Goal: Check status: Check status

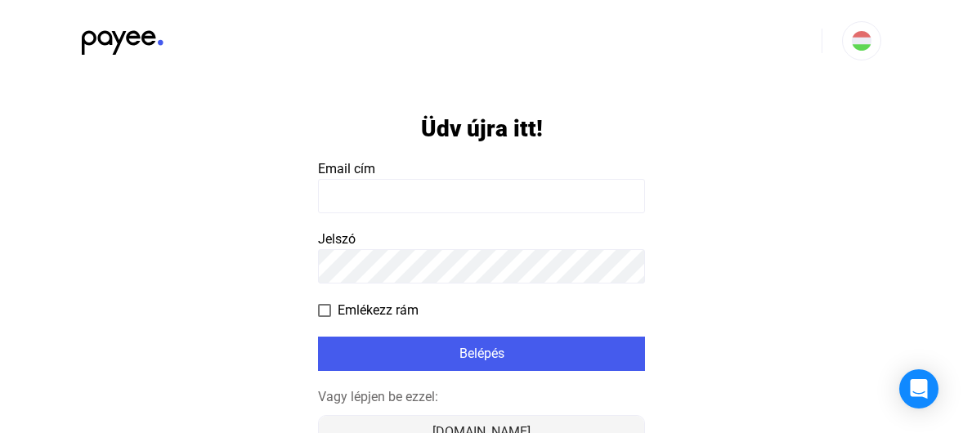
click at [496, 422] on div "[DOMAIN_NAME]" at bounding box center [481, 432] width 315 height 20
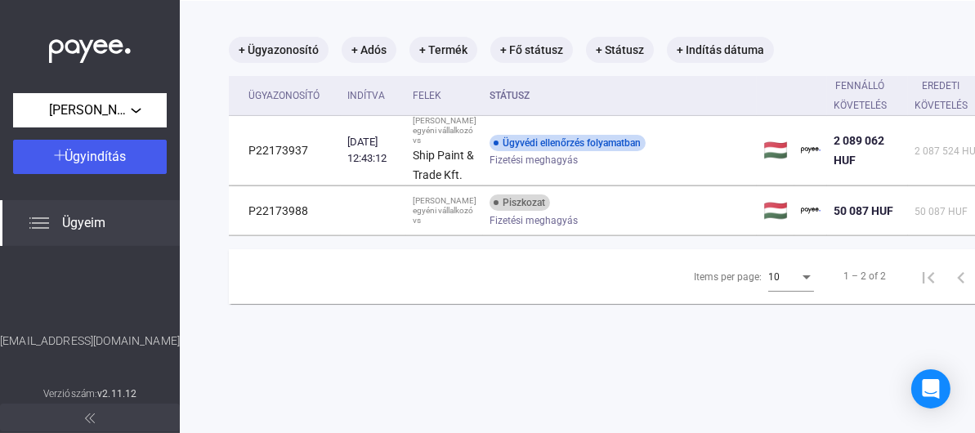
scroll to position [78, 0]
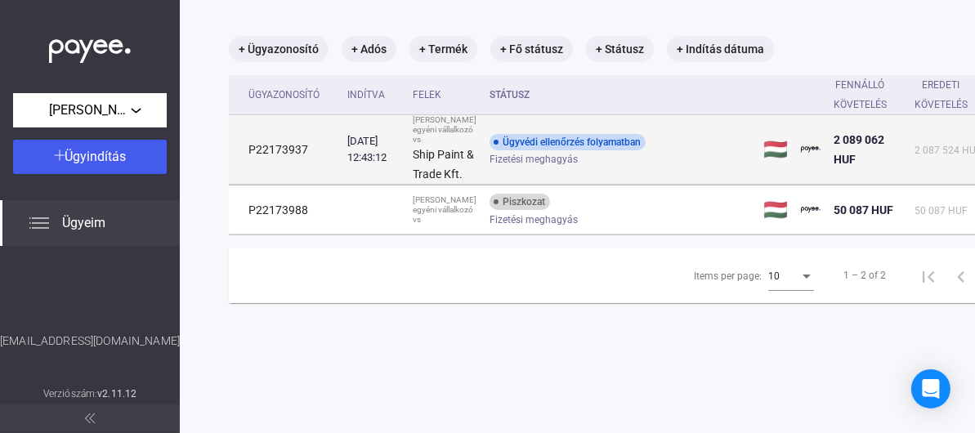
click at [516, 169] on span "Fizetési meghagyás" at bounding box center [533, 160] width 88 height 20
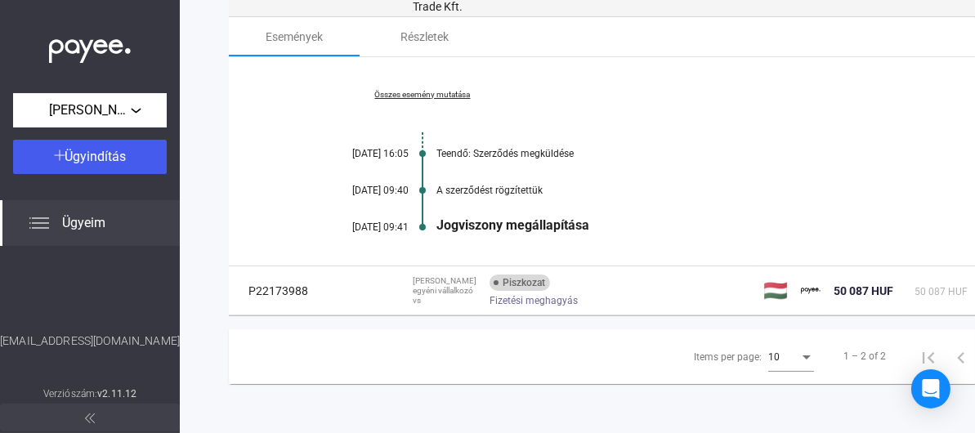
scroll to position [315, 0]
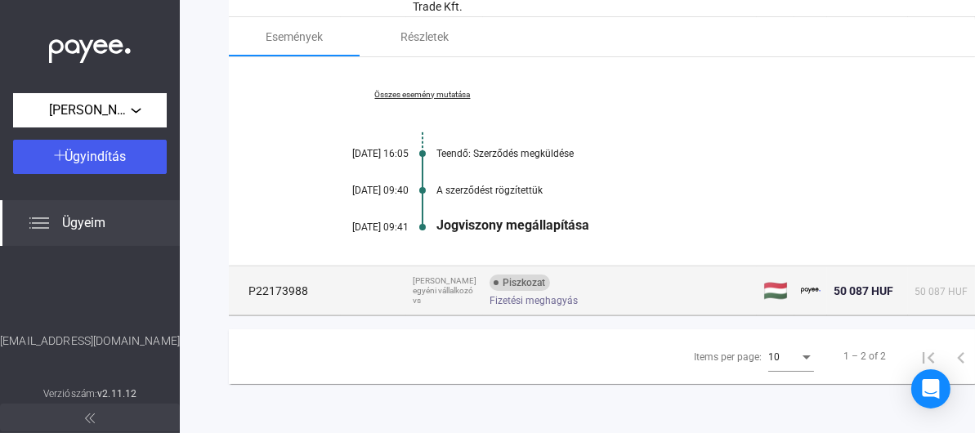
click at [493, 291] on span "Fizetési meghagyás" at bounding box center [533, 301] width 88 height 20
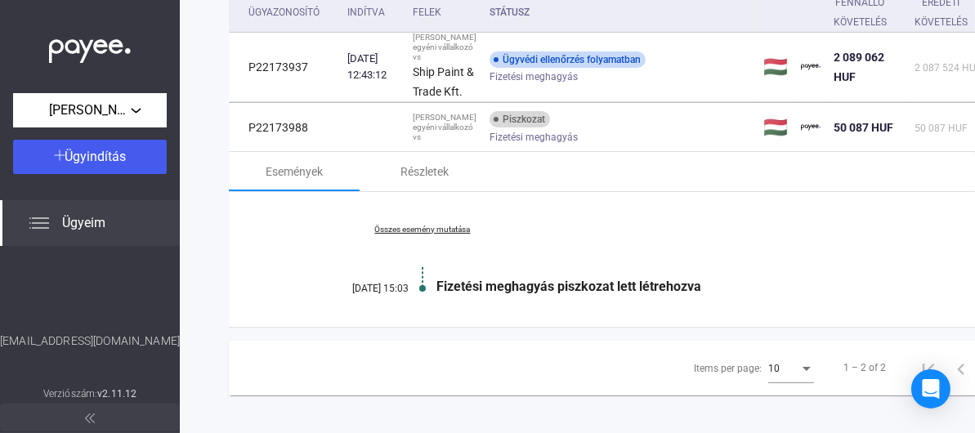
scroll to position [160, 0]
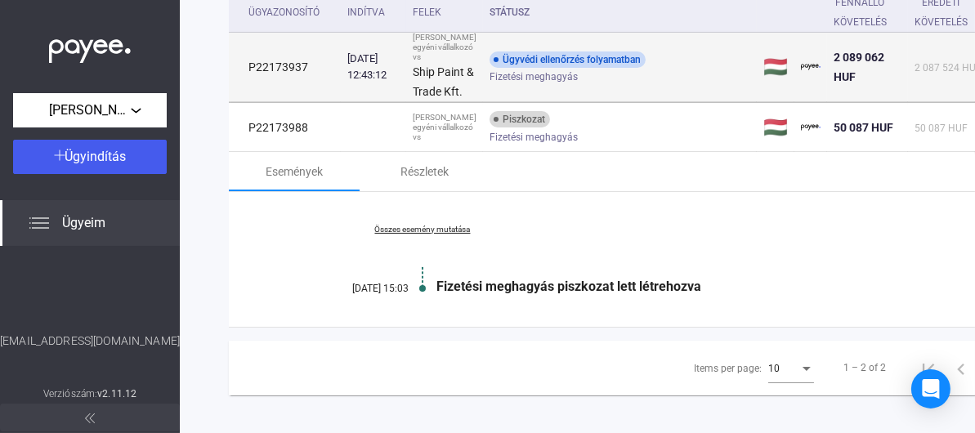
click at [512, 87] on span "Fizetési meghagyás" at bounding box center [533, 77] width 88 height 20
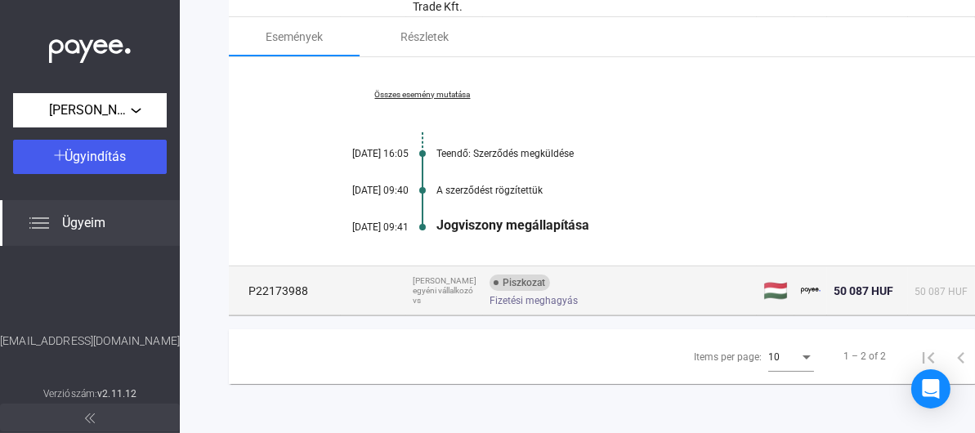
scroll to position [315, 0]
click at [540, 291] on span "Fizetési meghagyás" at bounding box center [533, 301] width 88 height 20
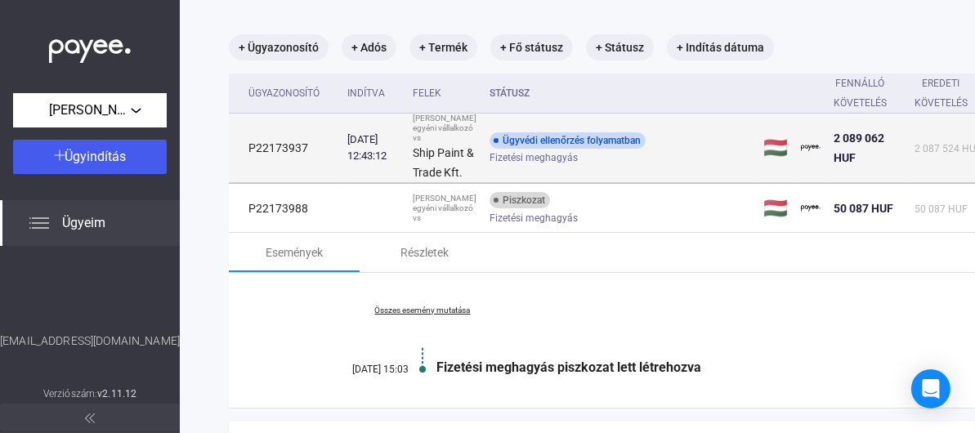
scroll to position [78, 0]
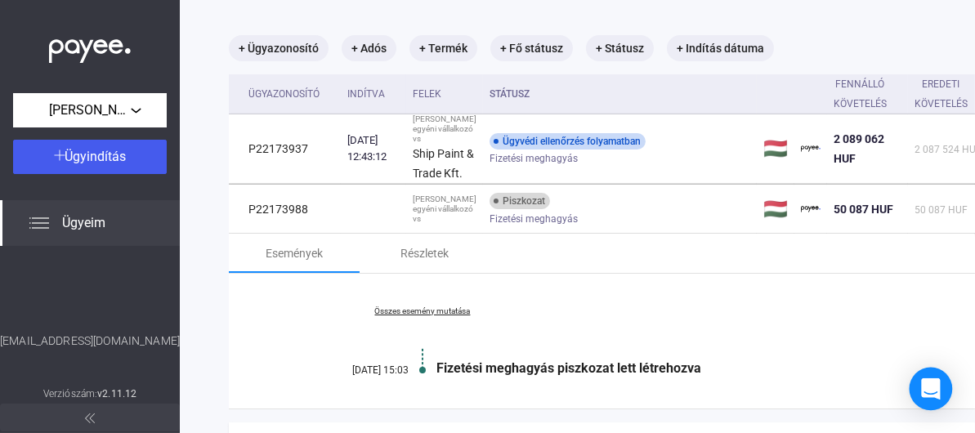
click at [936, 402] on div "Open Intercom Messenger" at bounding box center [930, 389] width 43 height 43
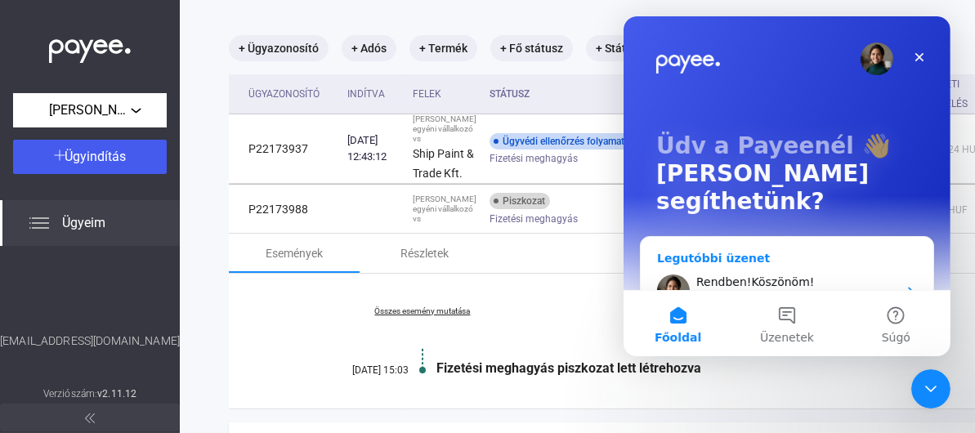
scroll to position [163, 0]
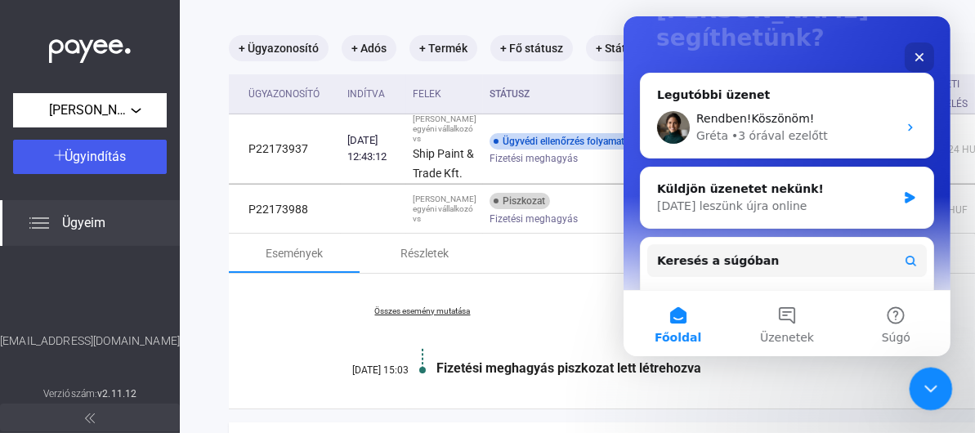
click at [932, 384] on icon "Intercom üzenőfelület bezárása" at bounding box center [928, 387] width 20 height 20
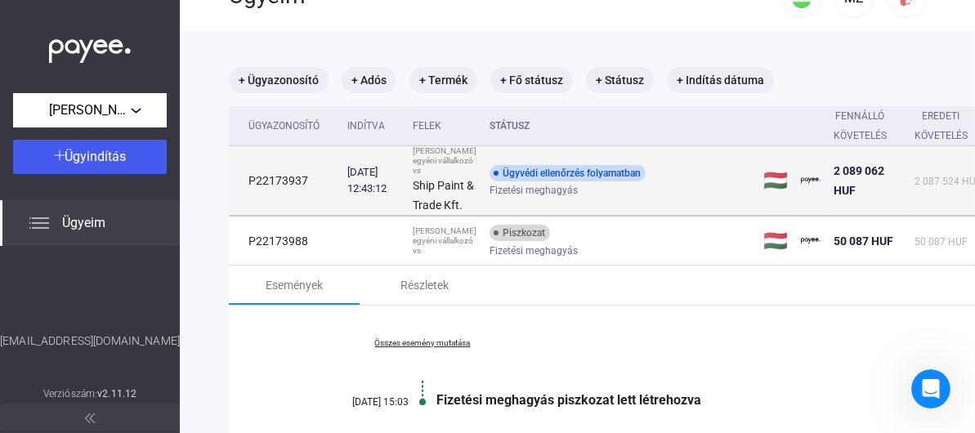
scroll to position [0, 0]
